Goal: Transaction & Acquisition: Purchase product/service

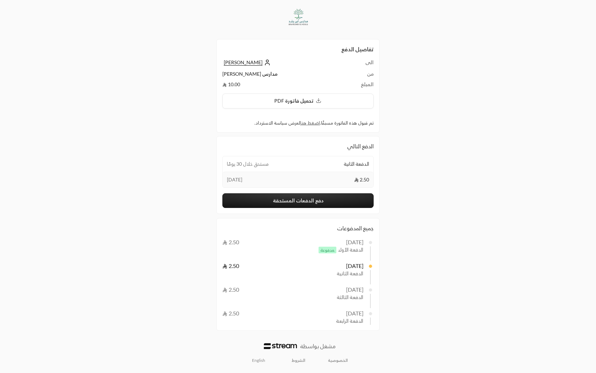
click at [249, 62] on span "[PERSON_NAME]" at bounding box center [243, 62] width 39 height 6
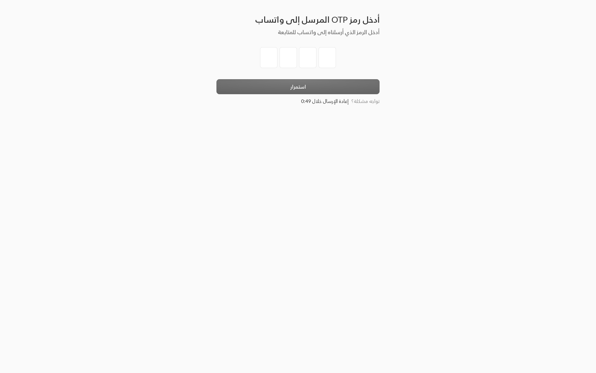
click at [271, 54] on input "tel" at bounding box center [268, 57] width 17 height 21
type input "0"
type input "6"
type input "4"
type input "8"
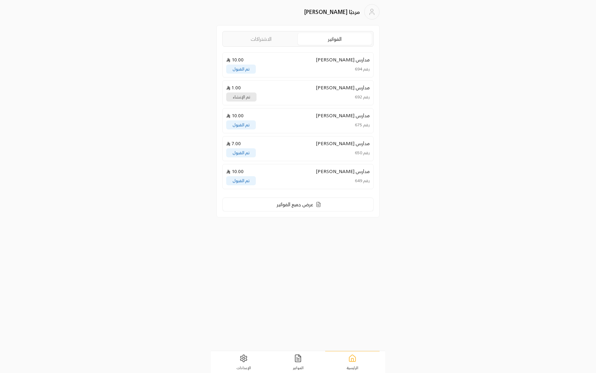
click at [274, 42] on link "الاشتراكات" at bounding box center [261, 39] width 74 height 12
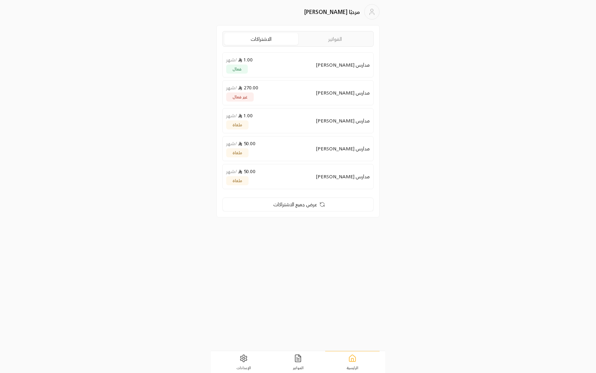
click at [242, 67] on div "فعال" at bounding box center [237, 69] width 22 height 9
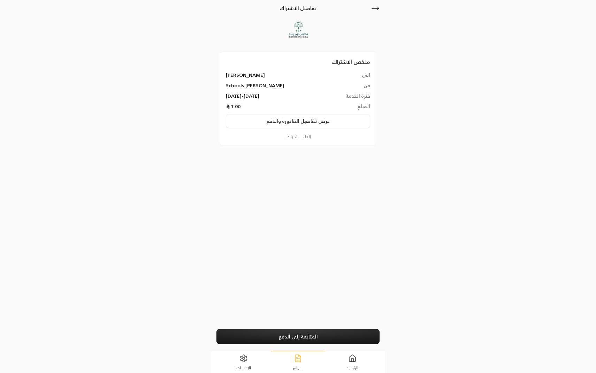
click at [294, 141] on div "ملخص الاشتراك الى ابراهيم الدليقان من Ibn Roshd Schools فترة الخدمة 29/07/2025 …" at bounding box center [298, 99] width 157 height 94
click at [294, 135] on button "إلغاء الاشتراك" at bounding box center [298, 137] width 145 height 6
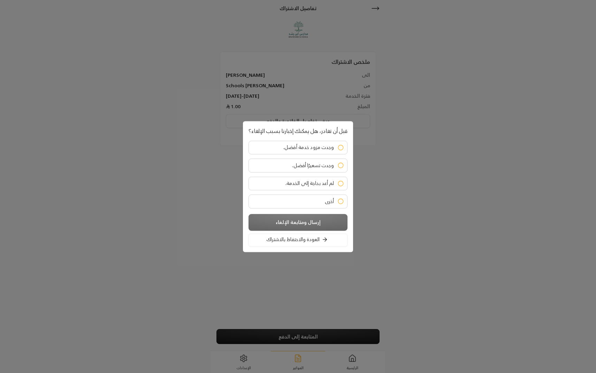
click at [331, 144] on span "وجدت مزود خدمة أفضل." at bounding box center [308, 147] width 51 height 6
click at [310, 239] on button "العودة والاحتفاظ بالاشتراك" at bounding box center [298, 239] width 99 height 13
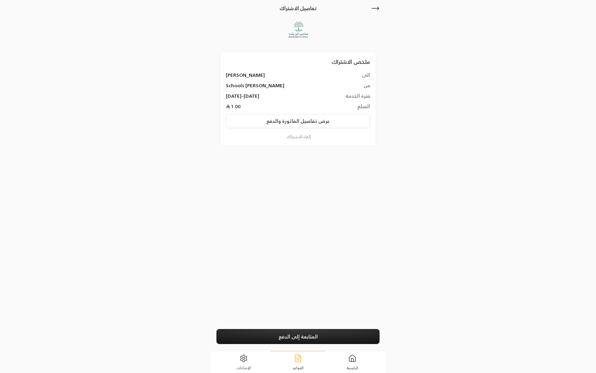
click at [301, 361] on icon at bounding box center [298, 358] width 6 height 7
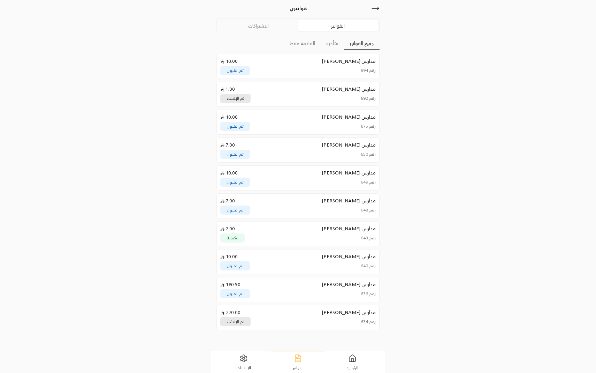
click at [307, 67] on div "رقم 694 تم القبول" at bounding box center [297, 70] width 155 height 9
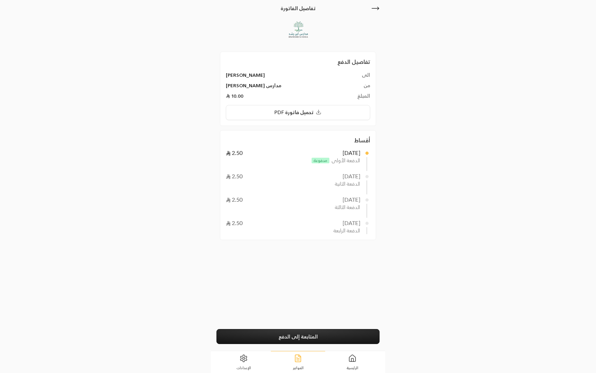
click at [274, 341] on link "المتابعة إلى الدفع" at bounding box center [298, 336] width 163 height 15
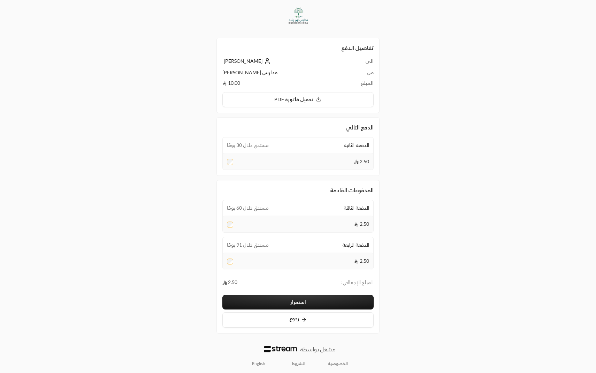
click at [231, 221] on div "2.50" at bounding box center [298, 223] width 151 height 17
click at [232, 268] on div "2.50" at bounding box center [298, 260] width 151 height 17
click at [232, 264] on div at bounding box center [230, 261] width 6 height 7
